Goal: Transaction & Acquisition: Download file/media

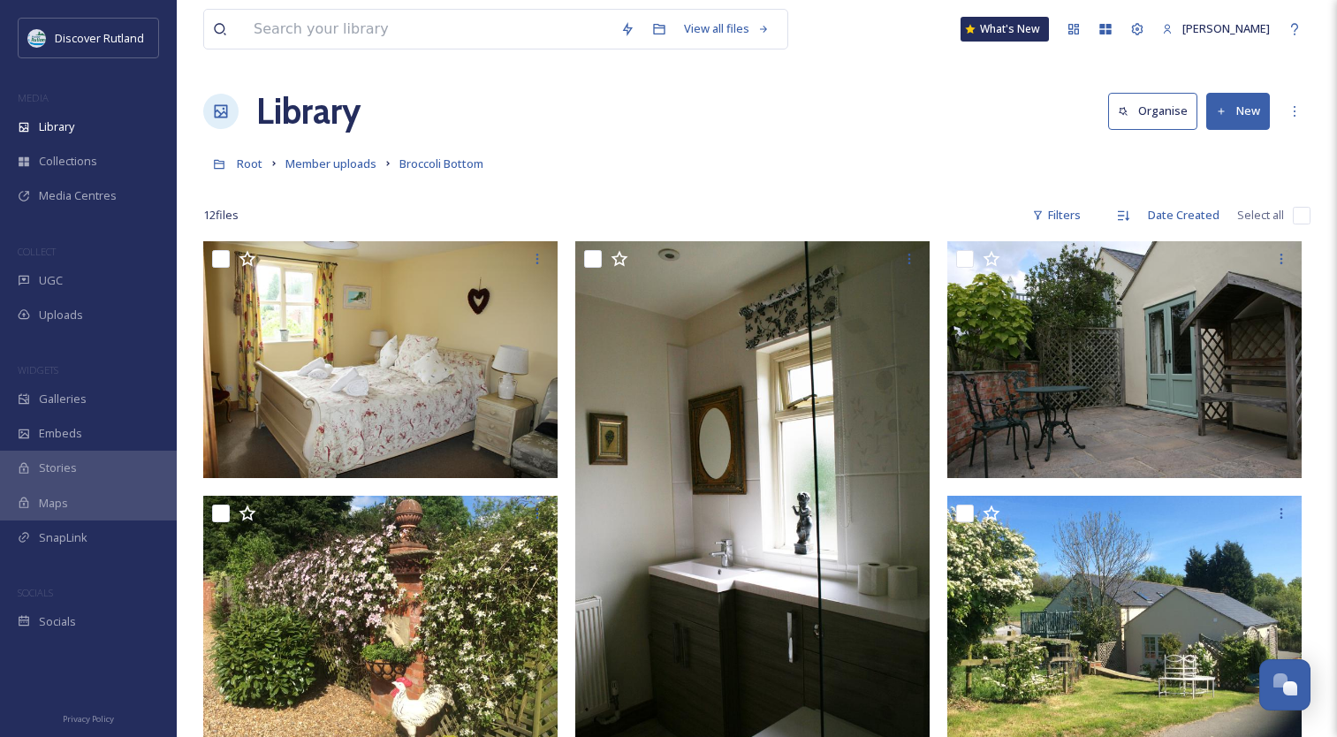
scroll to position [75, 0]
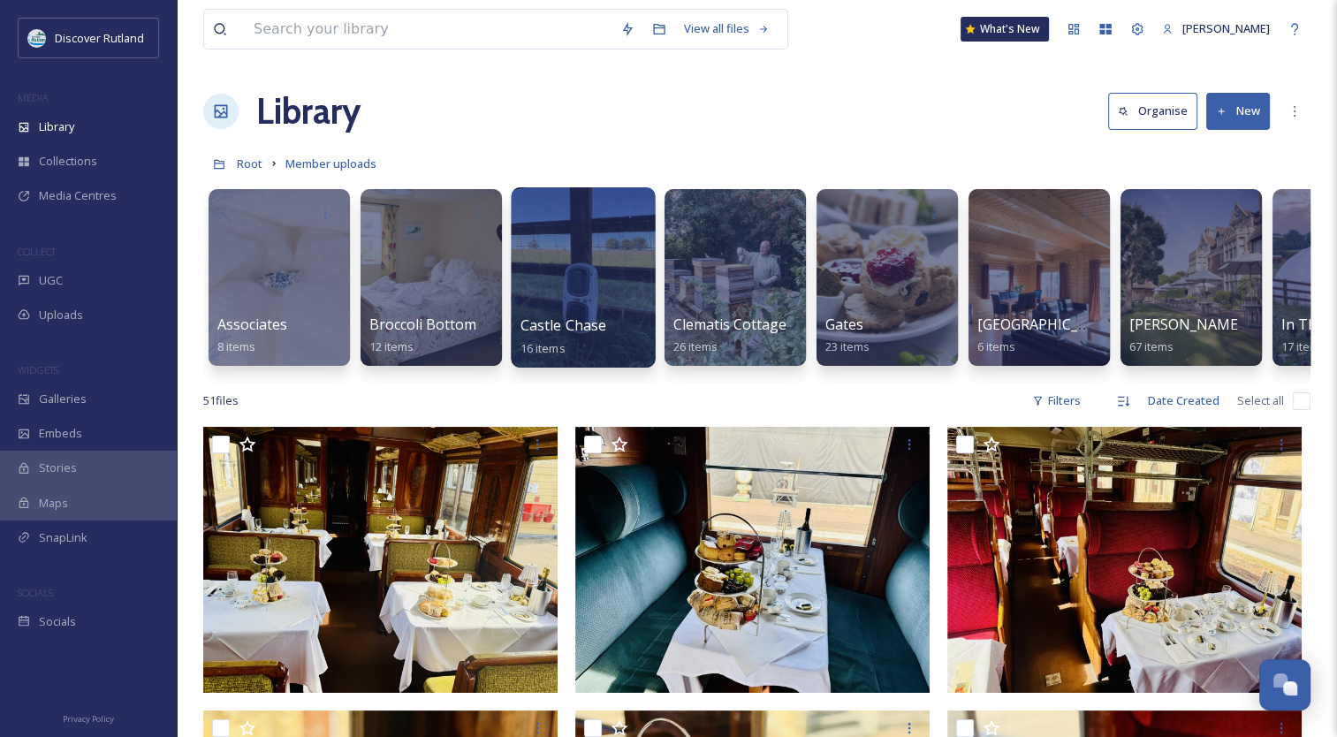
click at [582, 274] on div at bounding box center [583, 277] width 144 height 180
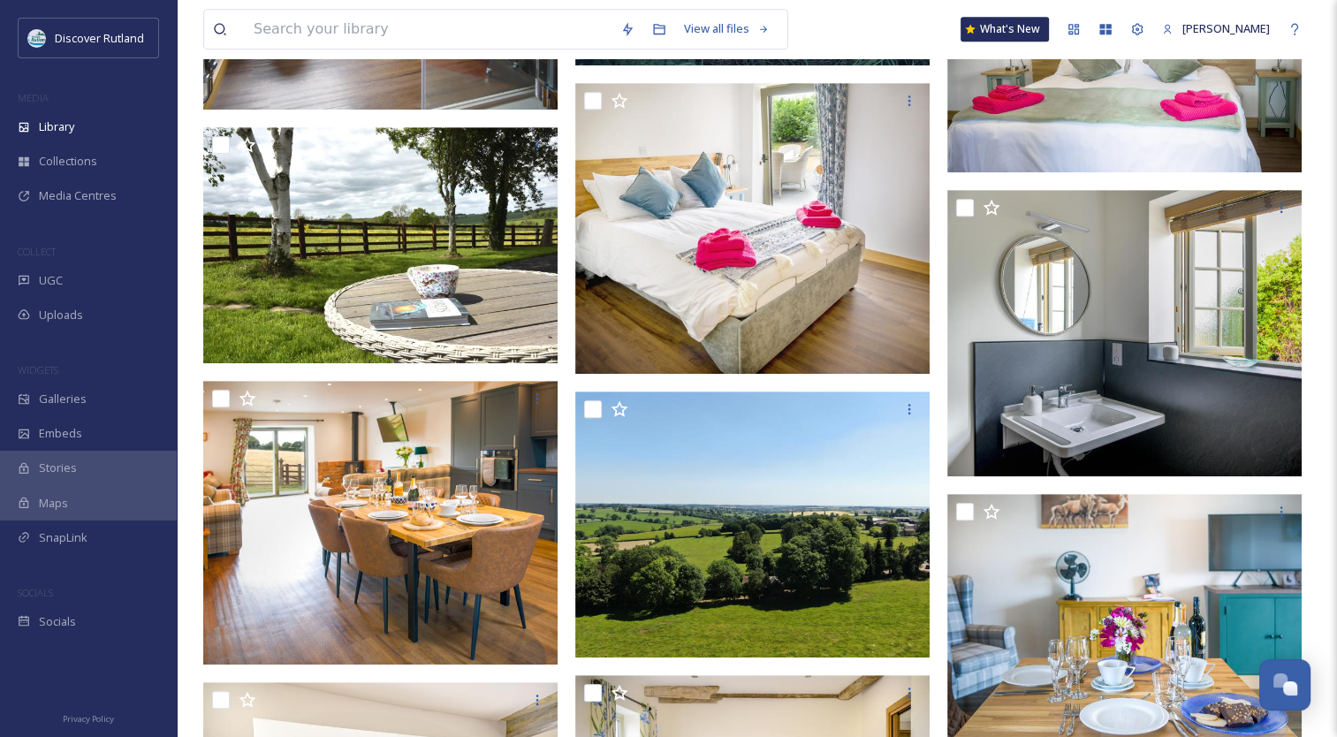
scroll to position [944, 0]
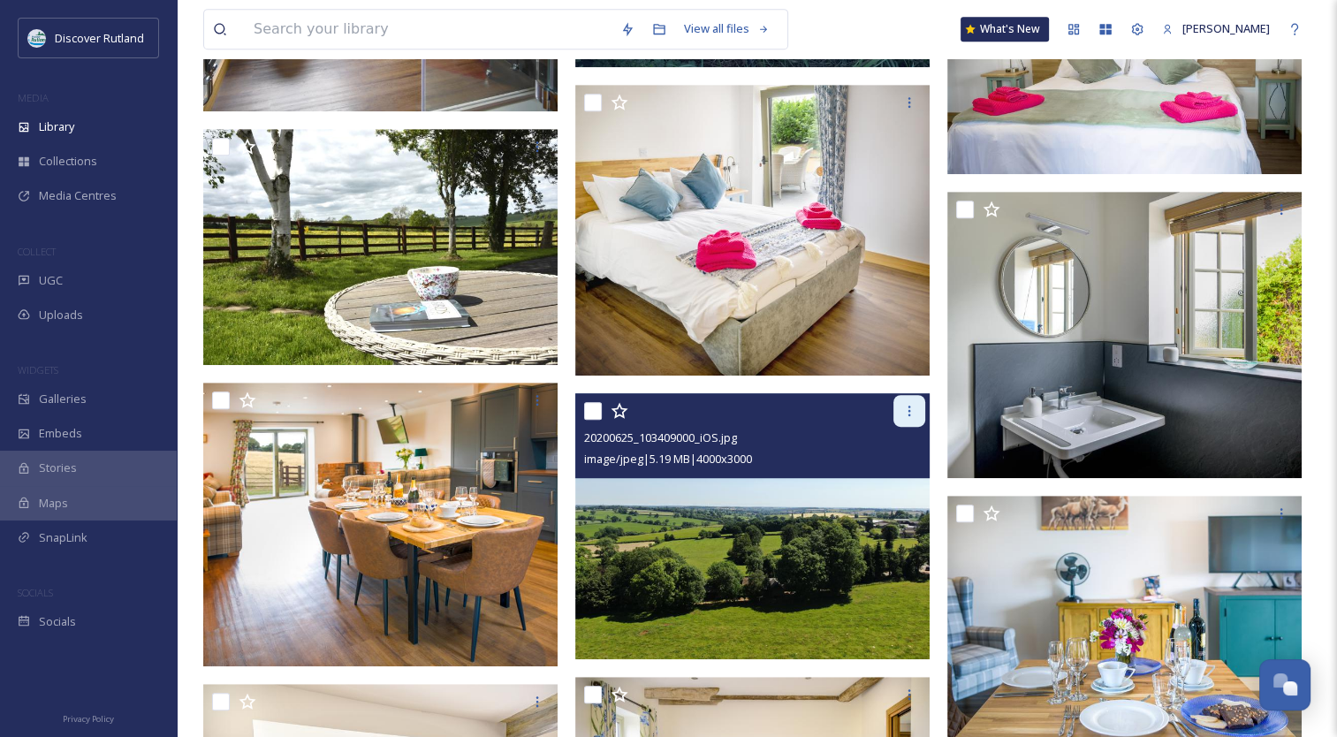
click at [907, 415] on icon at bounding box center [909, 411] width 14 height 14
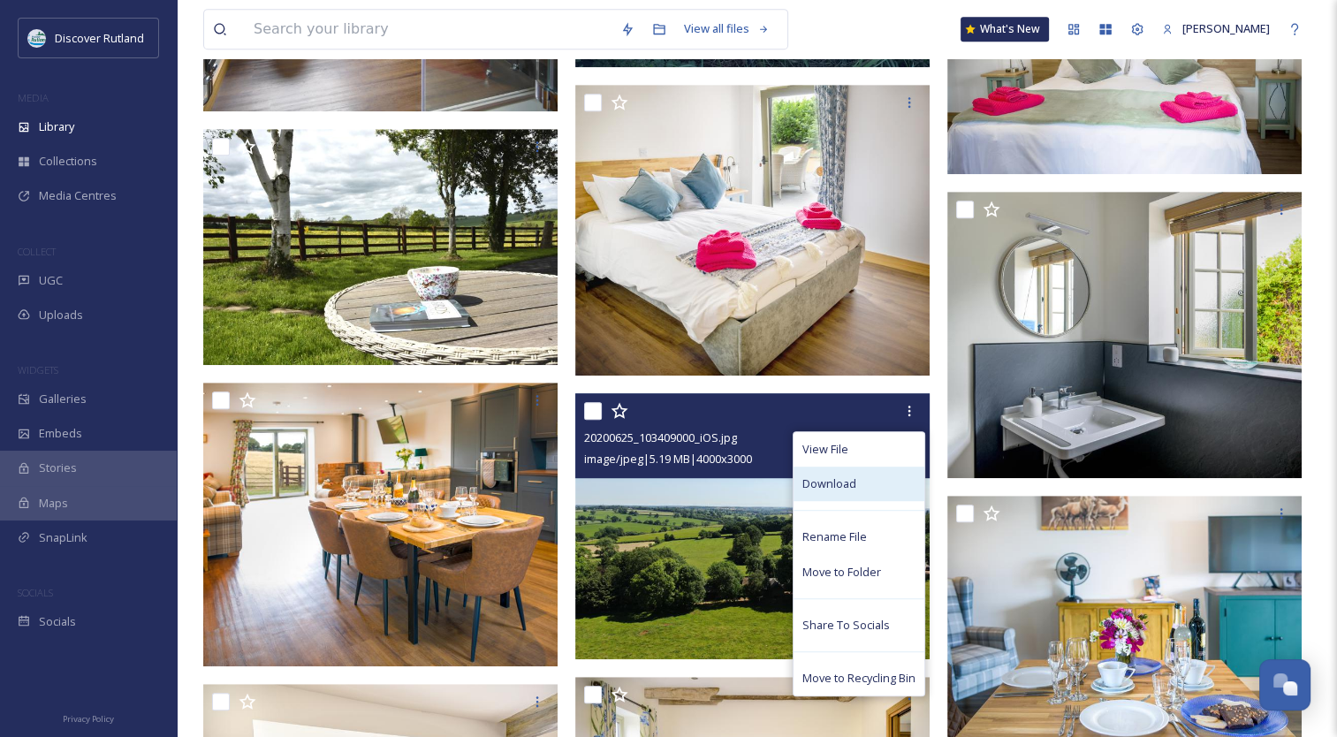
click at [862, 489] on div "Download" at bounding box center [859, 484] width 131 height 34
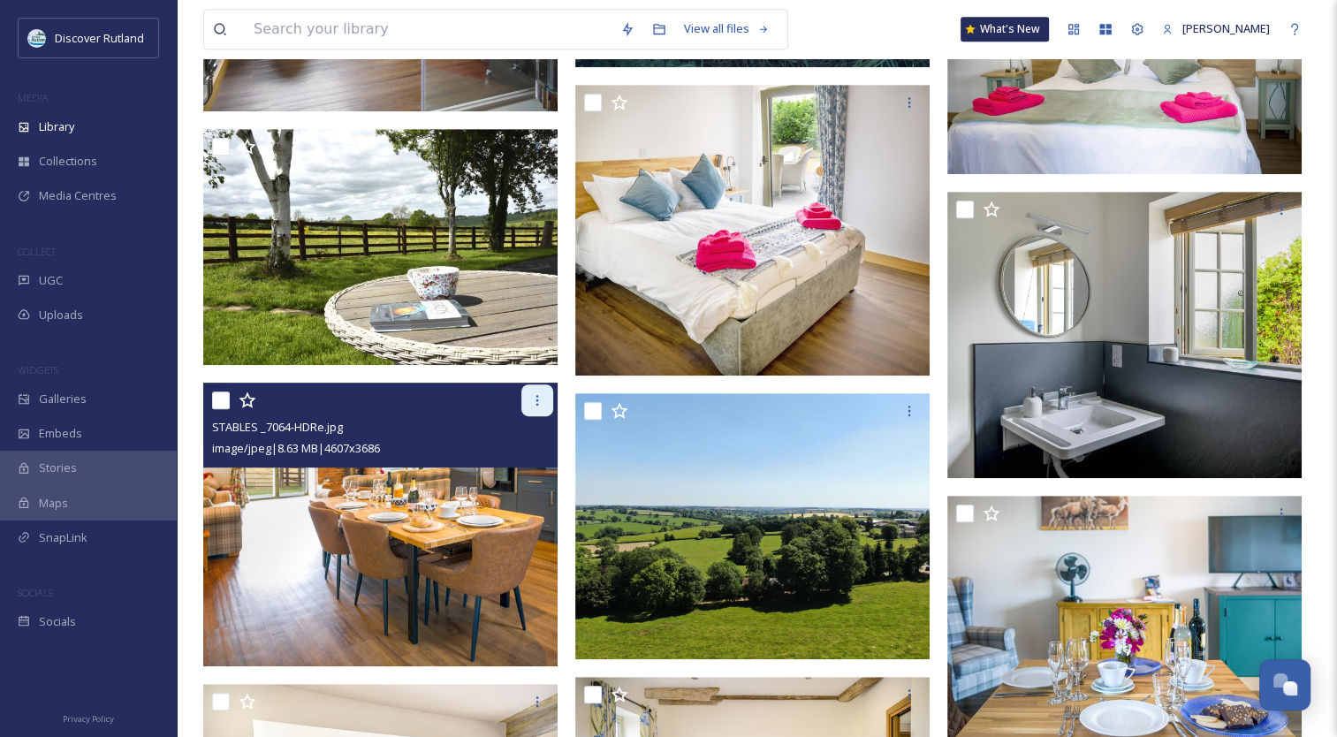
click at [544, 398] on icon at bounding box center [537, 400] width 14 height 14
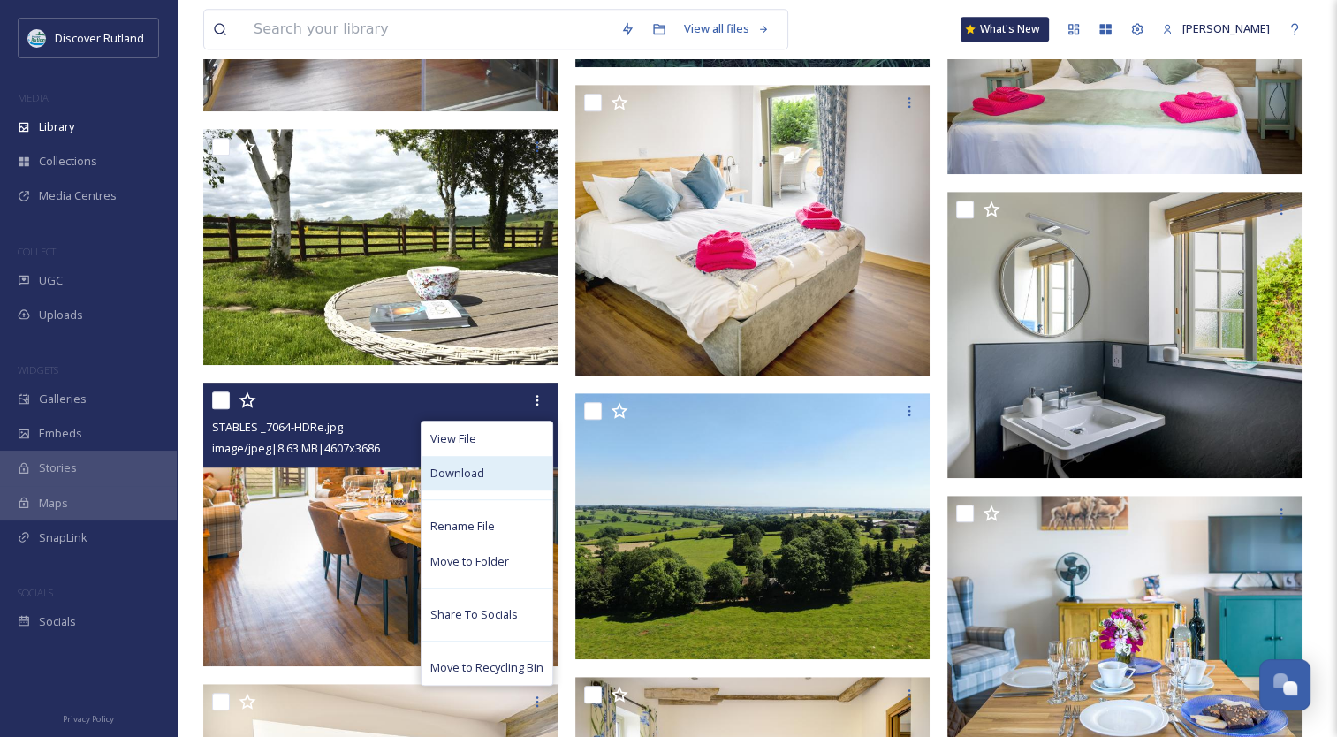
click at [507, 478] on div "Download" at bounding box center [487, 473] width 131 height 34
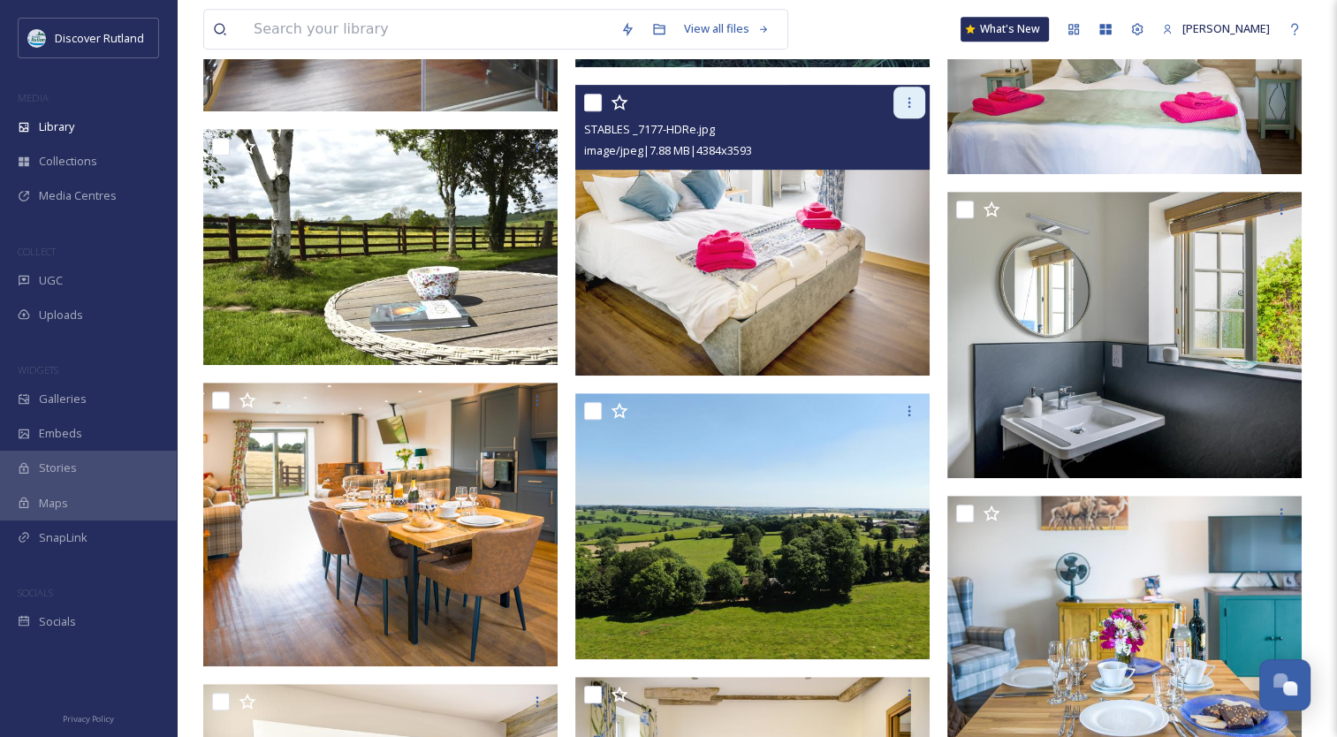
click at [910, 100] on icon at bounding box center [909, 102] width 14 height 14
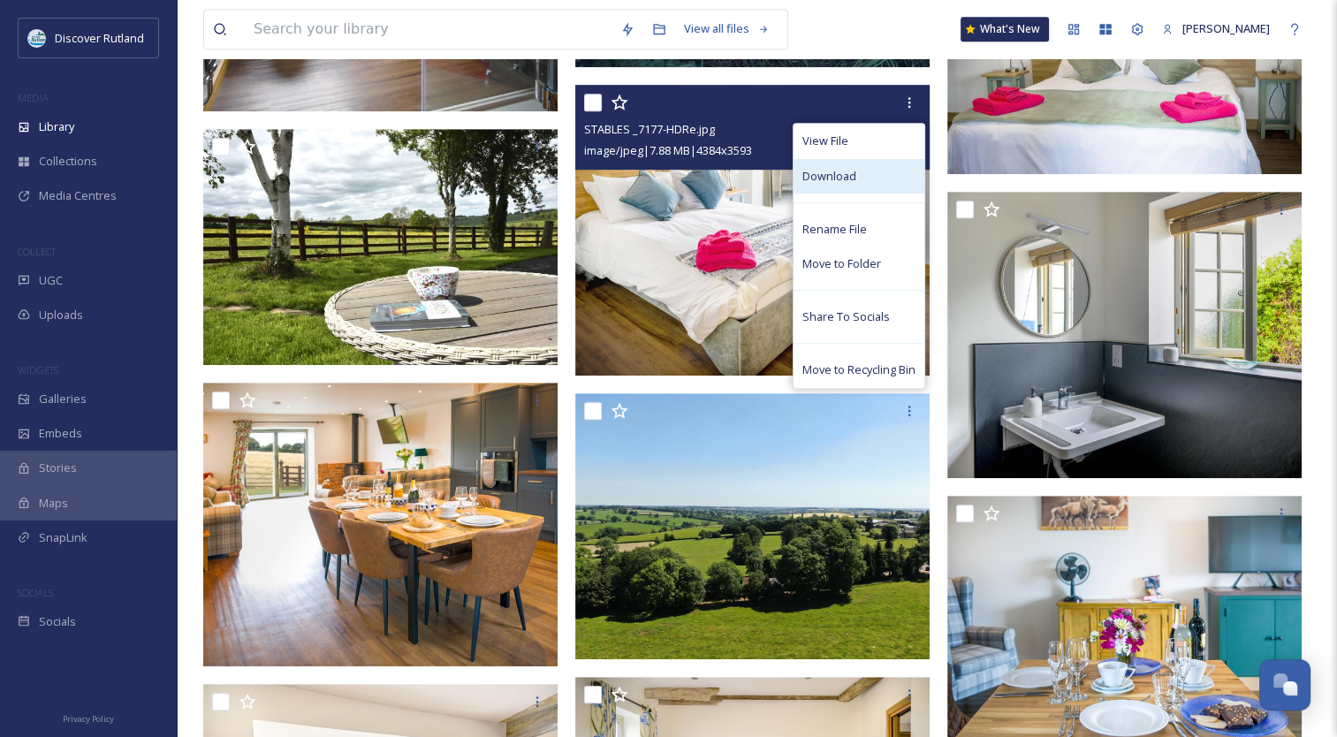
click at [884, 173] on div "Download" at bounding box center [859, 176] width 131 height 34
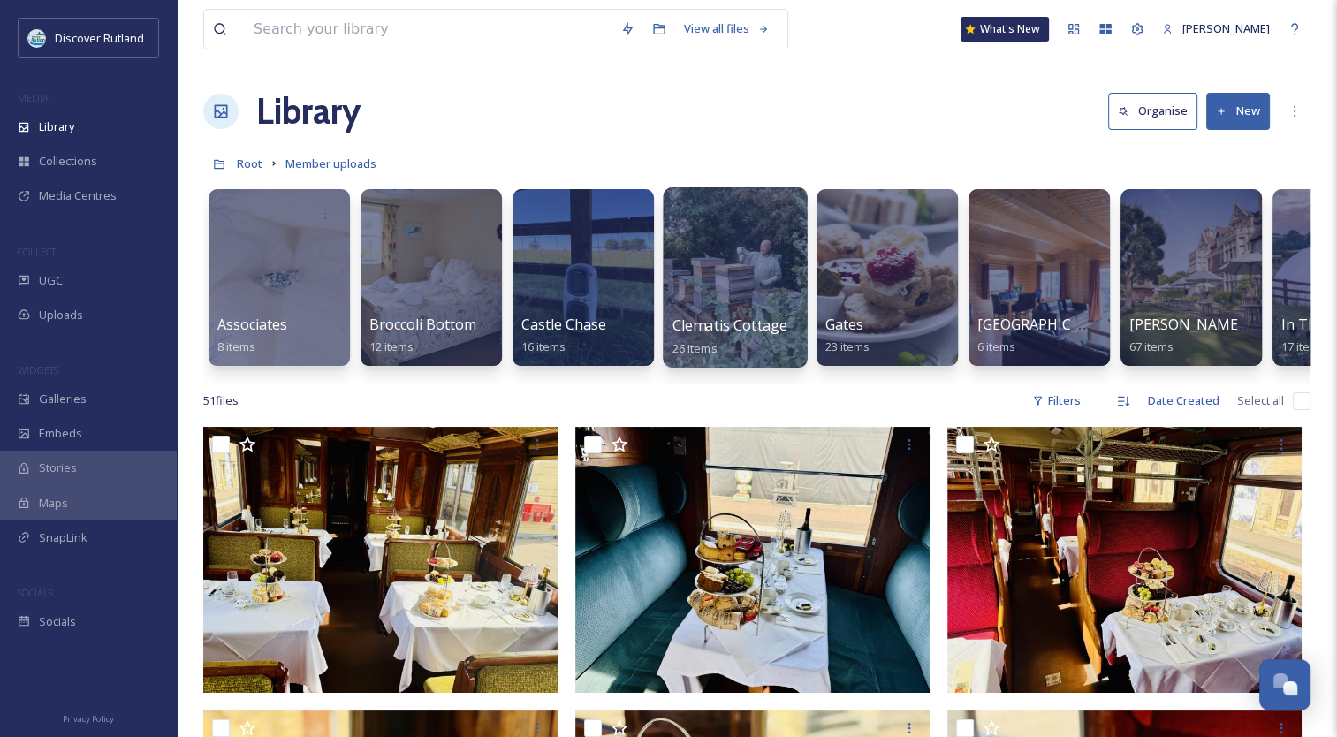
click at [733, 327] on span "Clematis Cottage" at bounding box center [731, 325] width 116 height 19
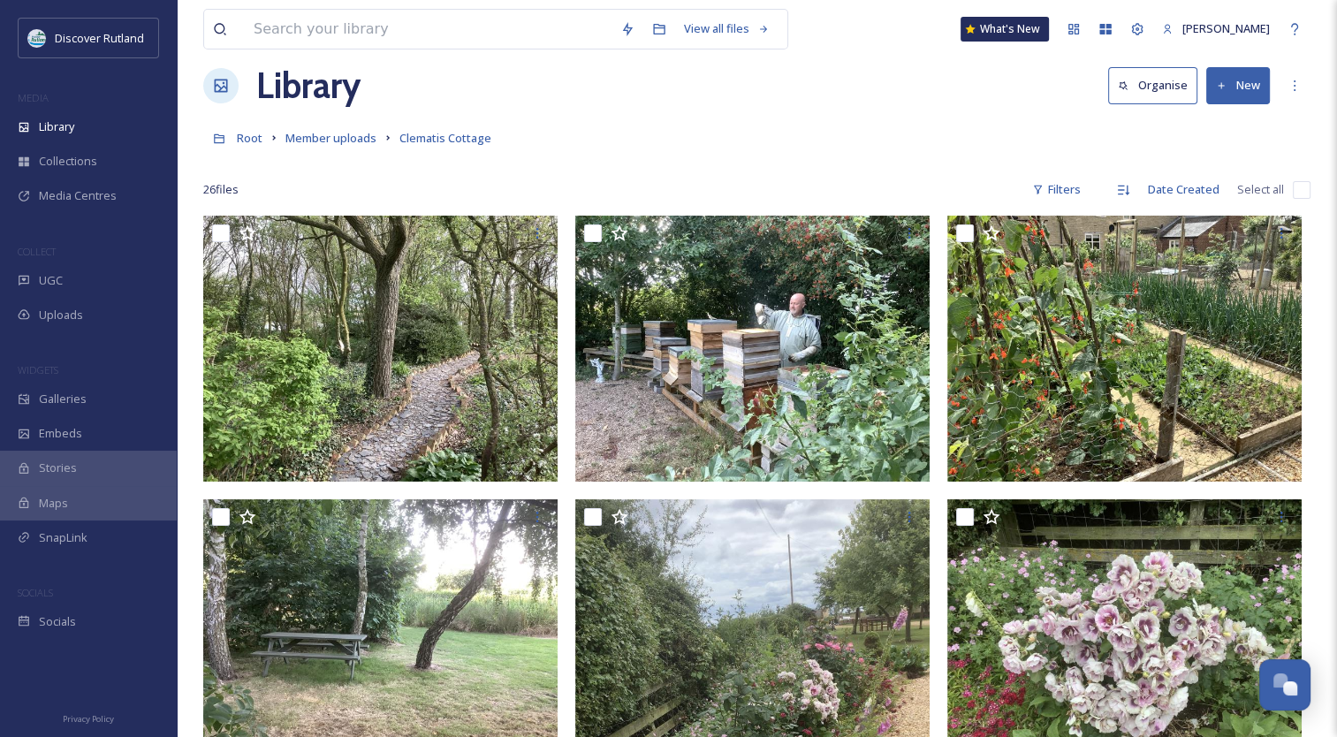
scroll to position [28, 0]
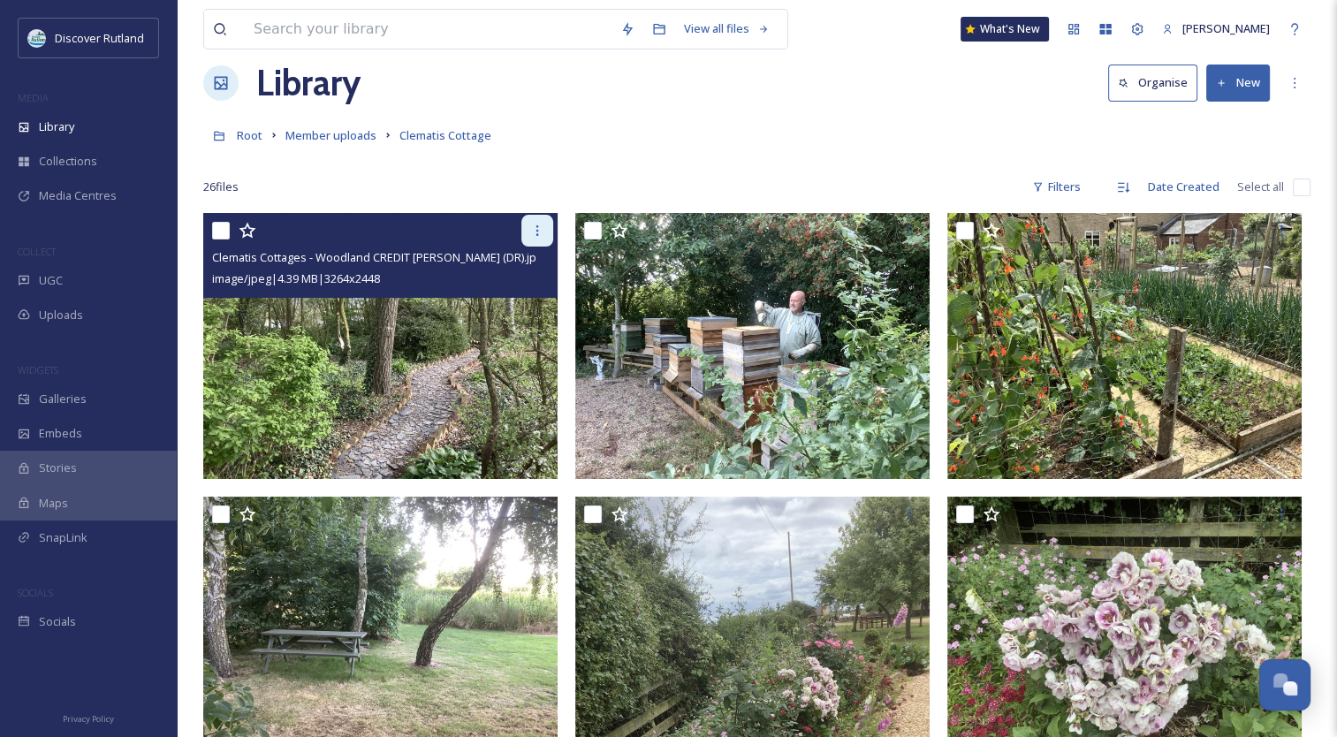
click at [535, 228] on icon at bounding box center [537, 231] width 14 height 14
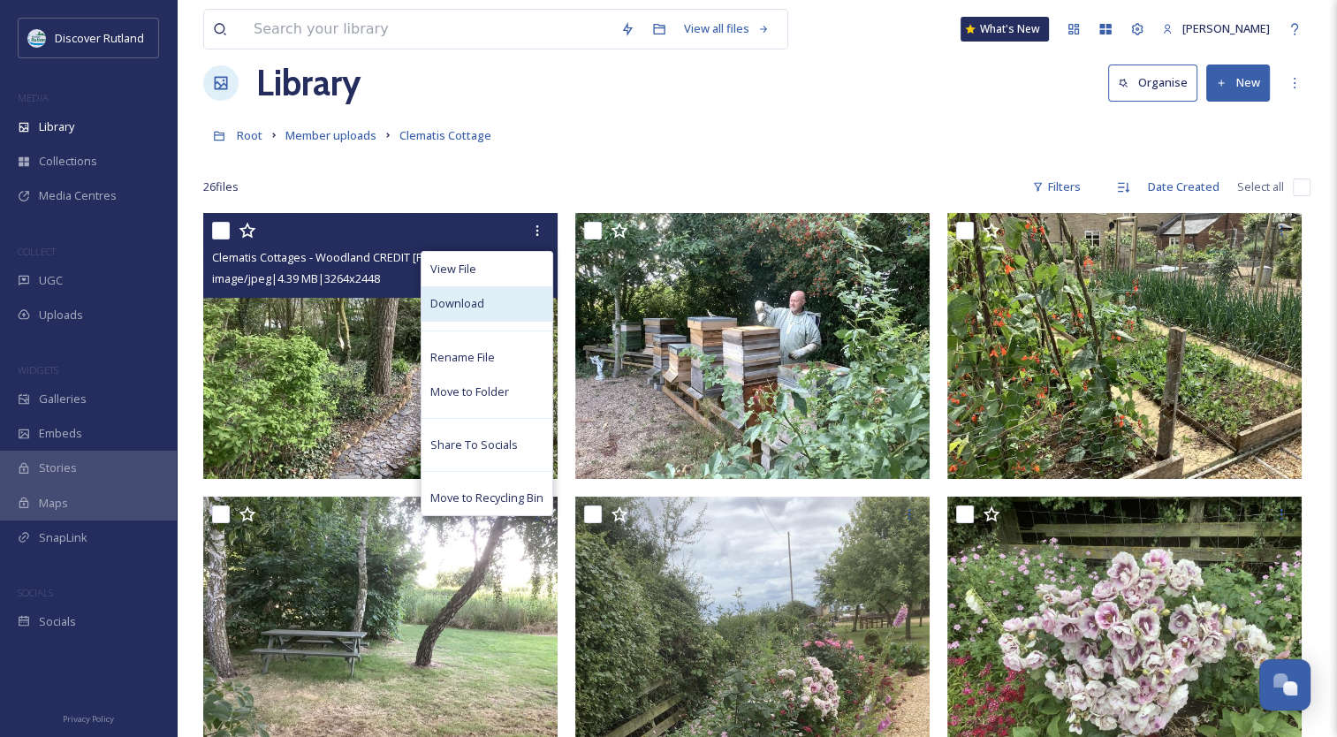
click at [498, 300] on div "Download" at bounding box center [487, 303] width 131 height 34
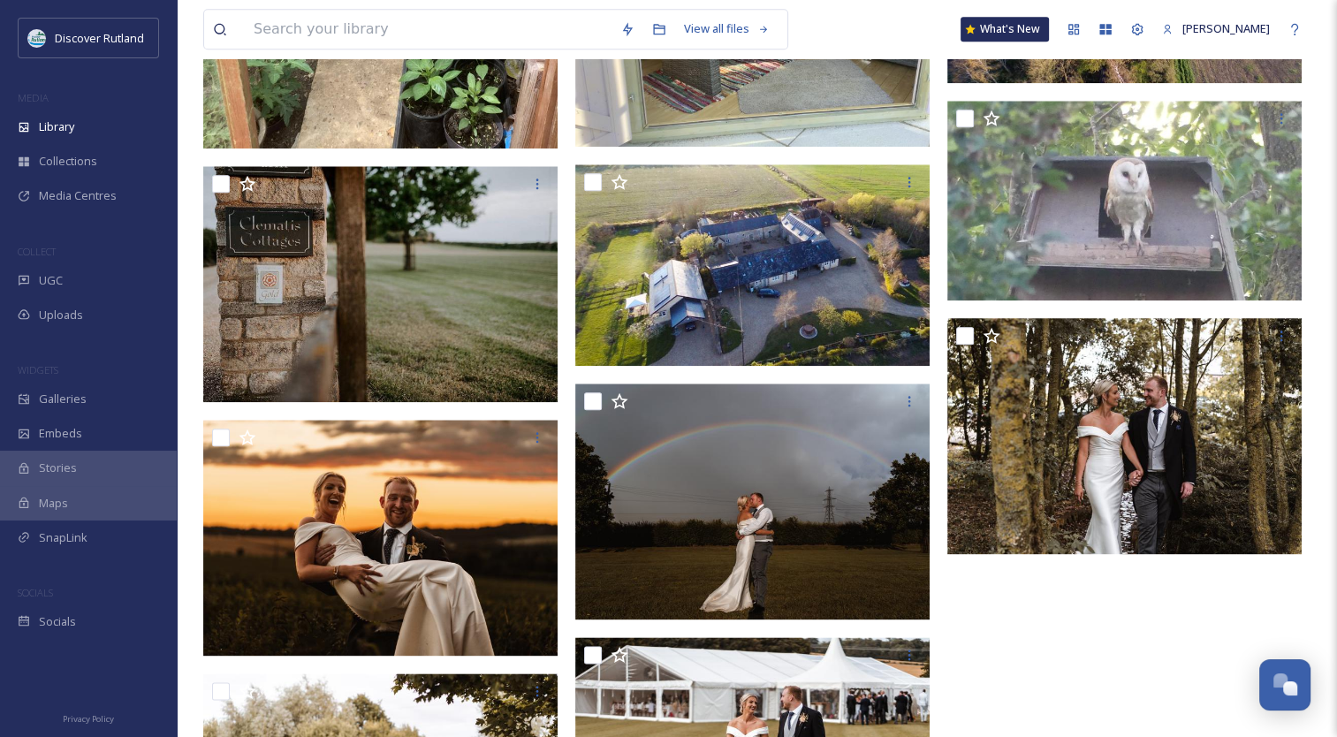
scroll to position [1988, 0]
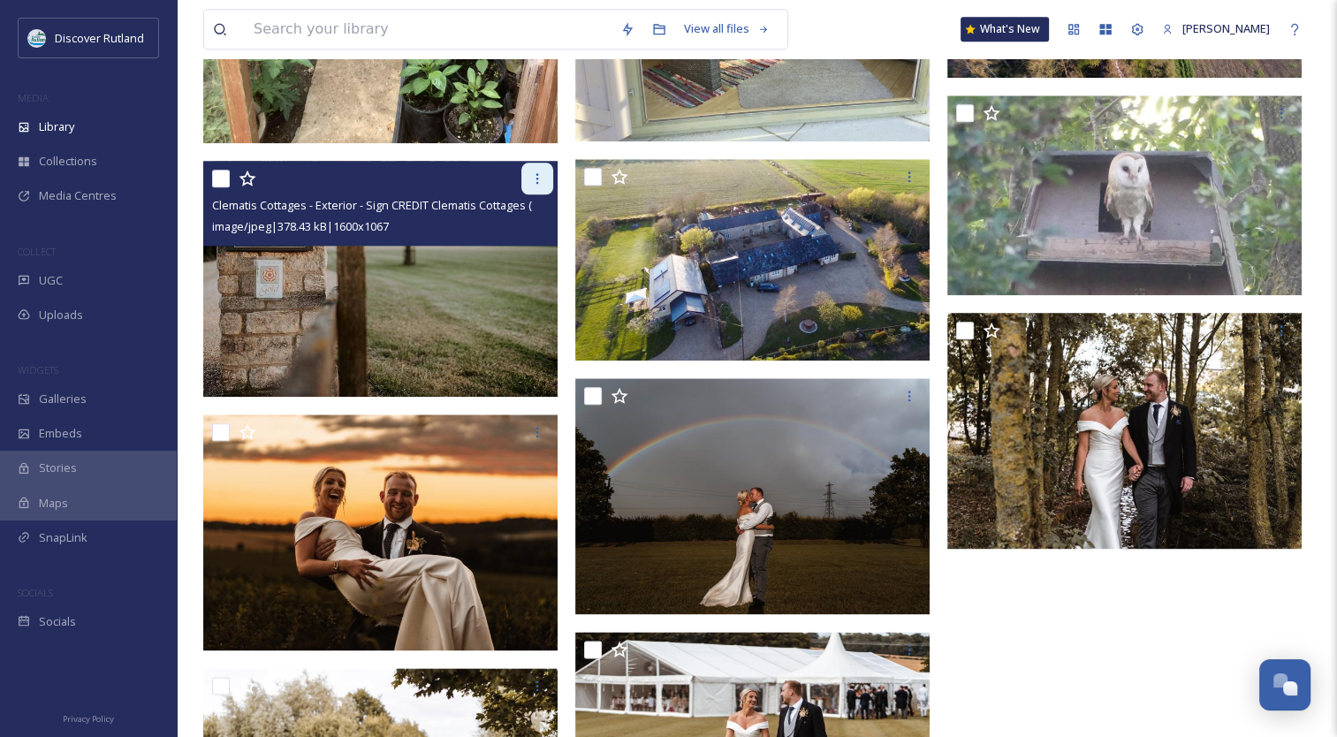
click at [541, 179] on icon at bounding box center [537, 178] width 14 height 14
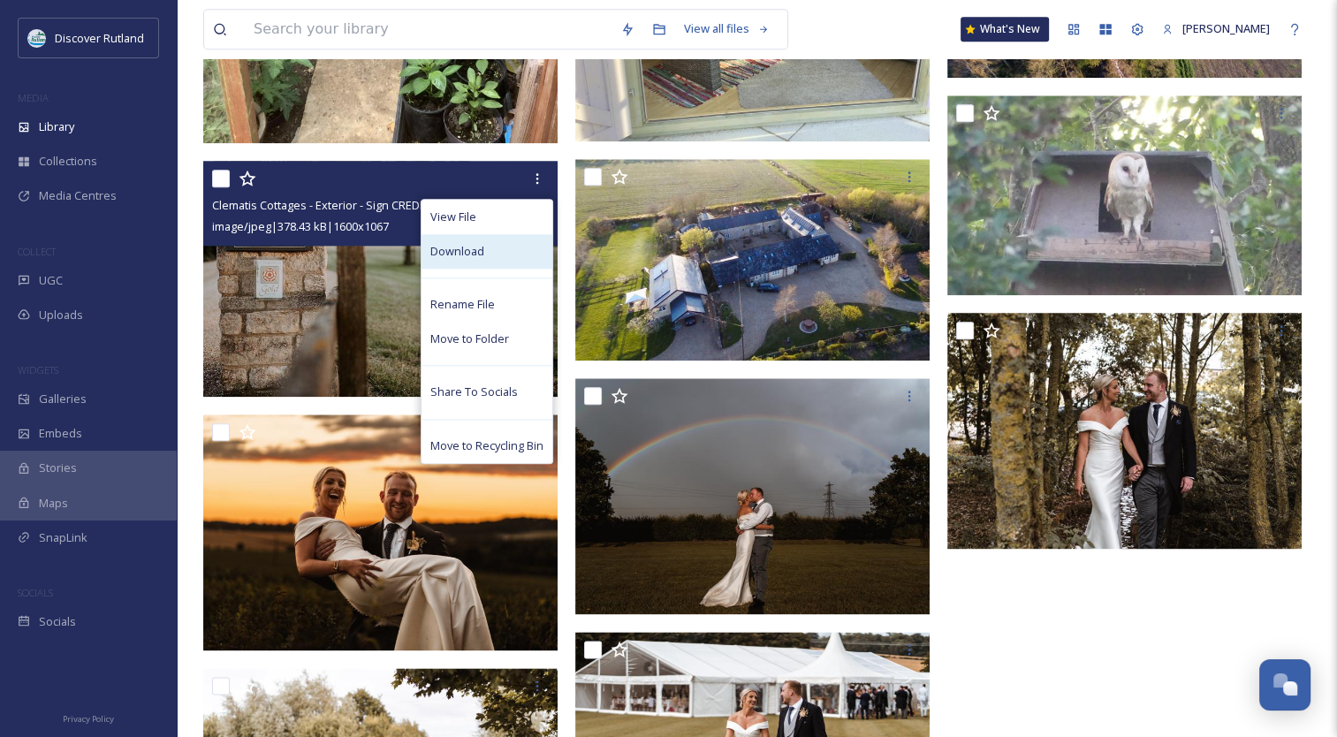
click at [516, 260] on div "Download" at bounding box center [487, 251] width 131 height 34
